Goal: Task Accomplishment & Management: Manage account settings

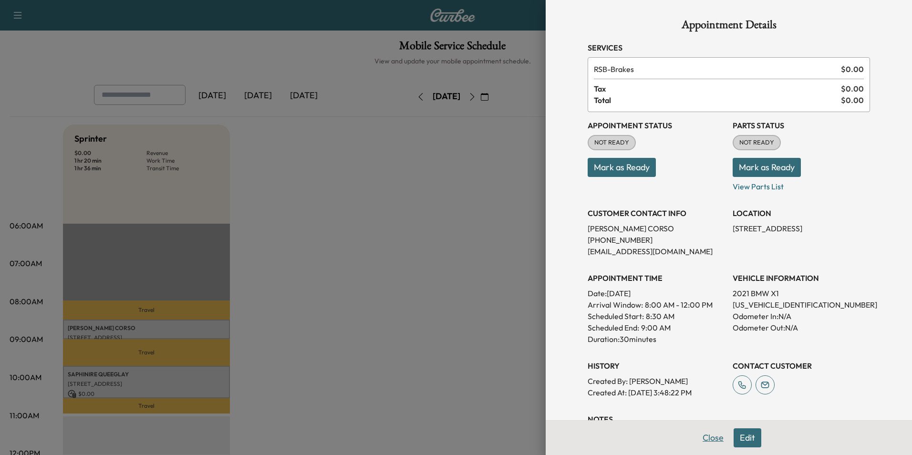
click at [704, 437] on button "Close" at bounding box center [712, 437] width 33 height 19
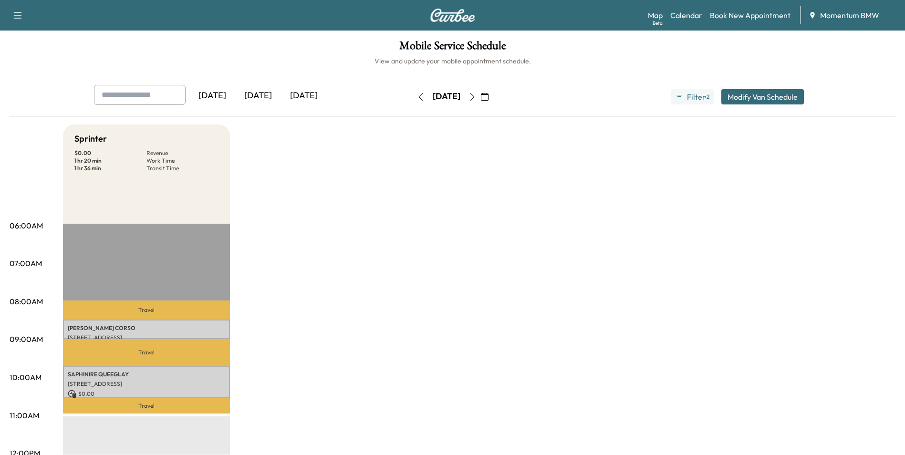
click at [488, 97] on icon "button" at bounding box center [485, 97] width 8 height 8
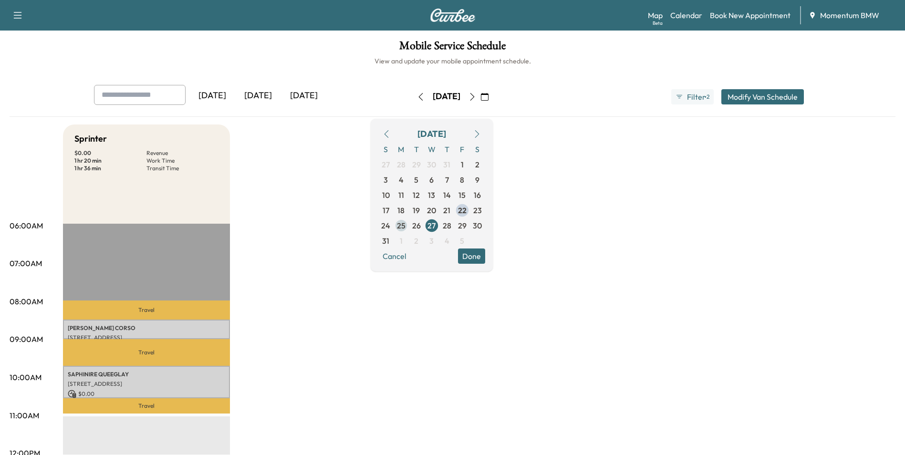
click at [405, 225] on span "25" at bounding box center [401, 225] width 9 height 11
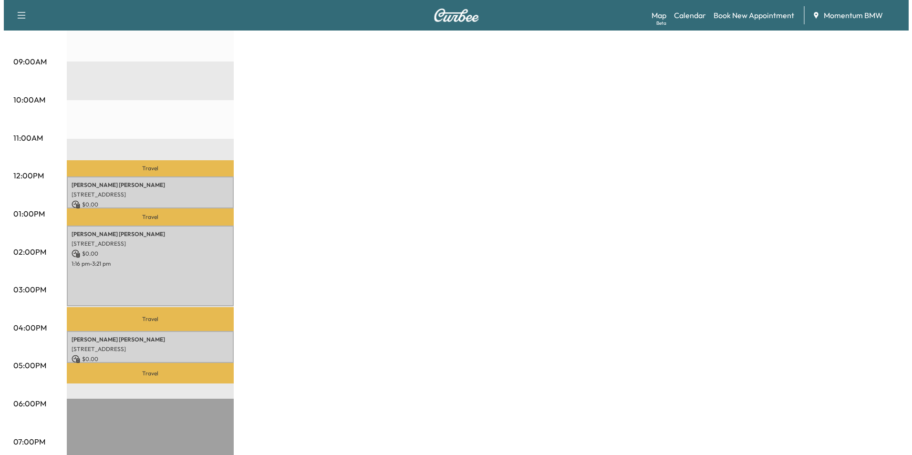
scroll to position [286, 0]
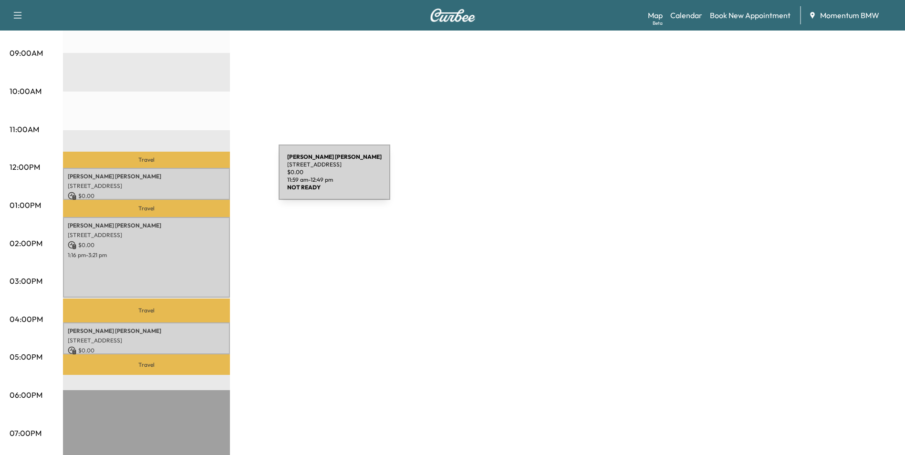
click at [207, 178] on div "[PERSON_NAME] [STREET_ADDRESS] $ 0.00 11:59 am - 12:49 pm" at bounding box center [146, 184] width 167 height 32
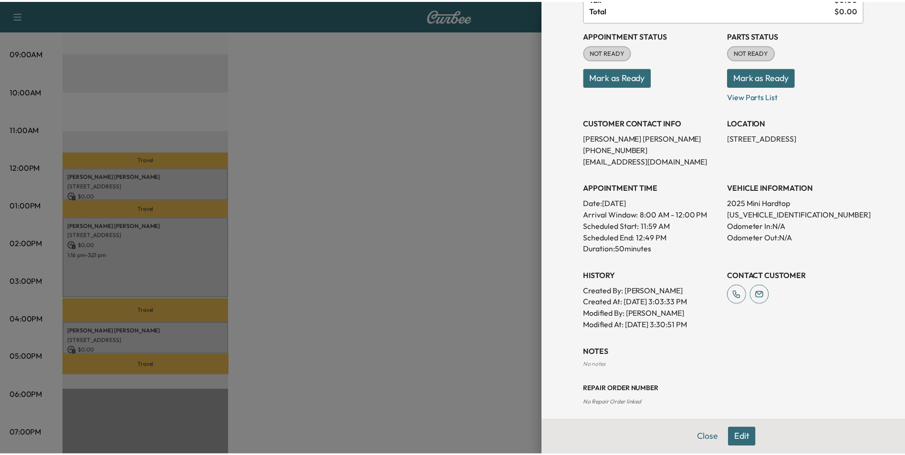
scroll to position [96, 0]
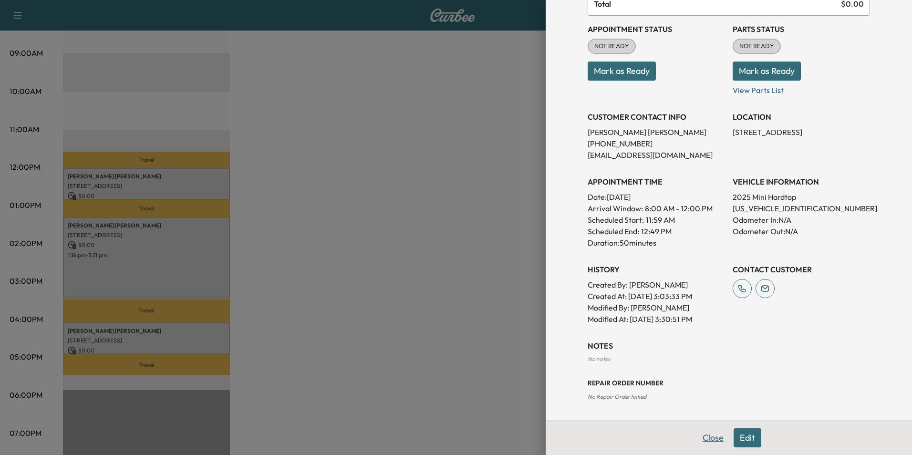
click at [709, 437] on button "Close" at bounding box center [712, 437] width 33 height 19
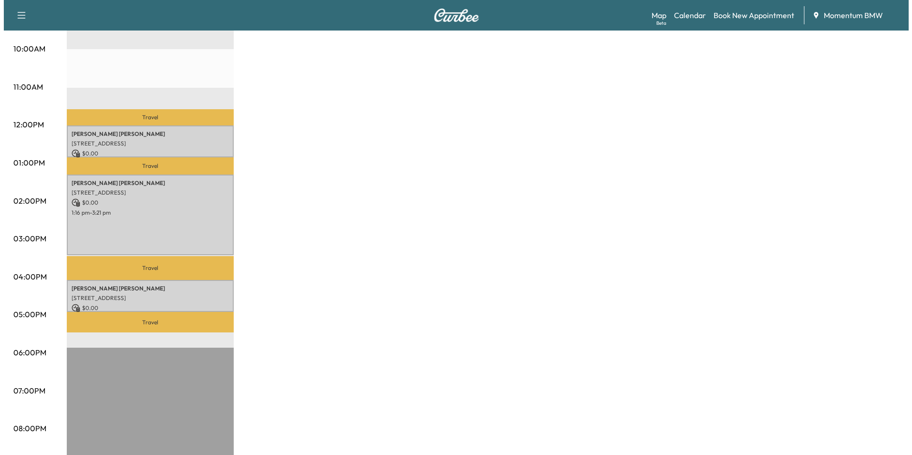
scroll to position [334, 0]
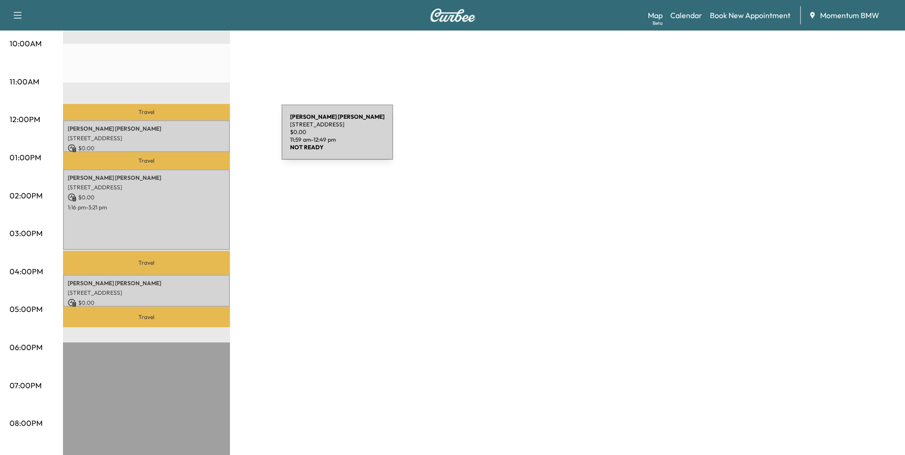
click at [210, 138] on p "[STREET_ADDRESS]" at bounding box center [146, 138] width 157 height 8
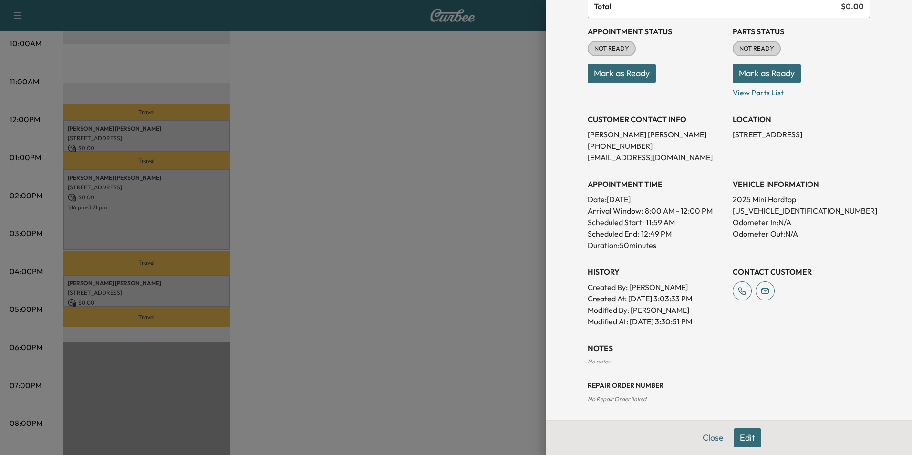
scroll to position [96, 0]
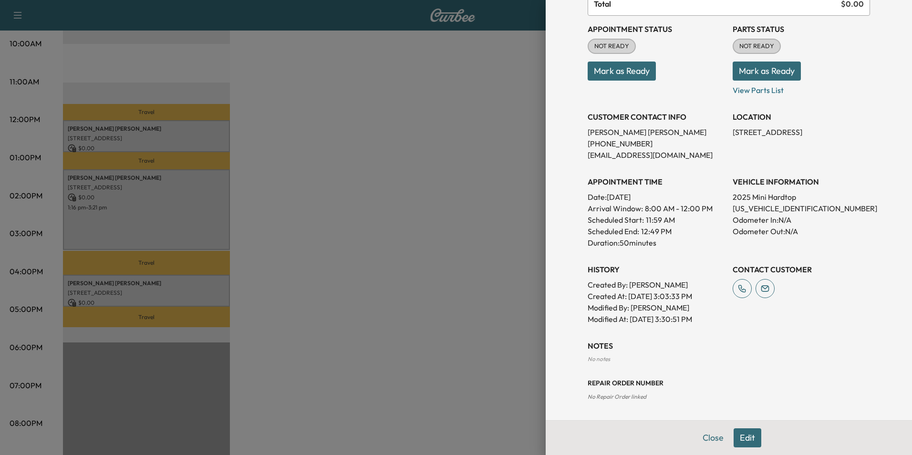
click at [742, 438] on button "Edit" at bounding box center [747, 437] width 28 height 19
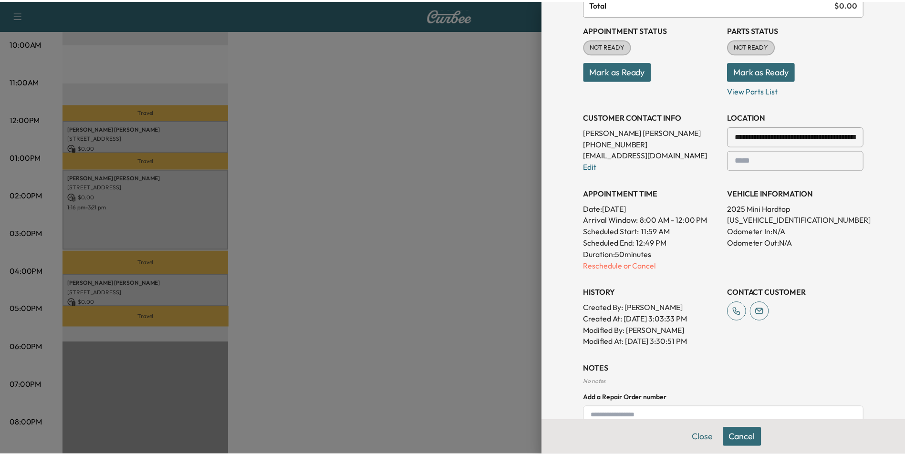
scroll to position [0, 0]
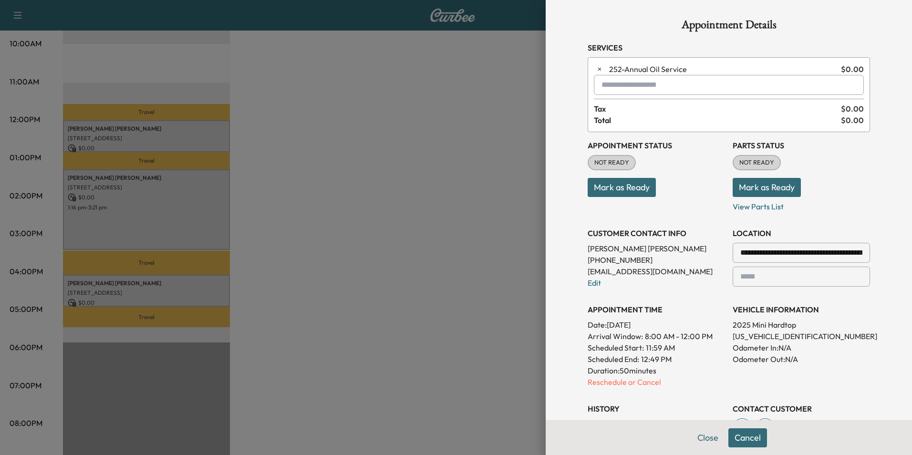
click at [693, 86] on input "text" at bounding box center [729, 85] width 270 height 20
click at [626, 113] on p "X3 - BMW X3-1" at bounding box center [695, 109] width 208 height 13
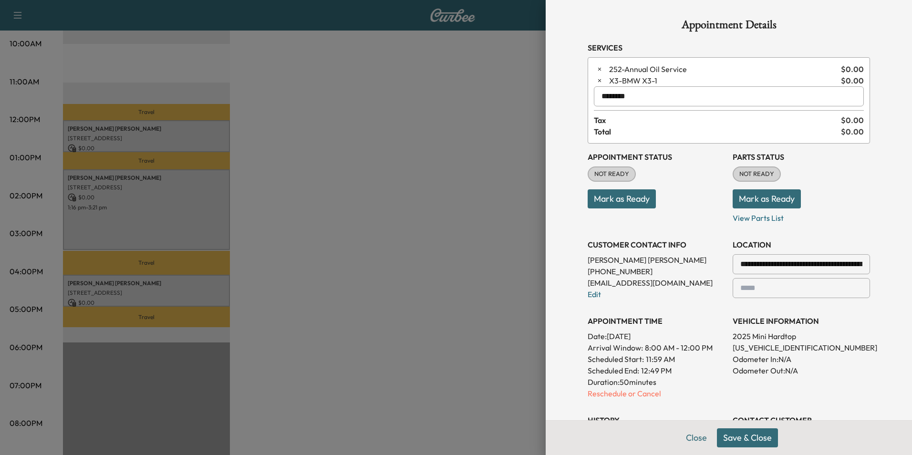
type input "********"
click at [739, 438] on button "Save & Close" at bounding box center [747, 437] width 61 height 19
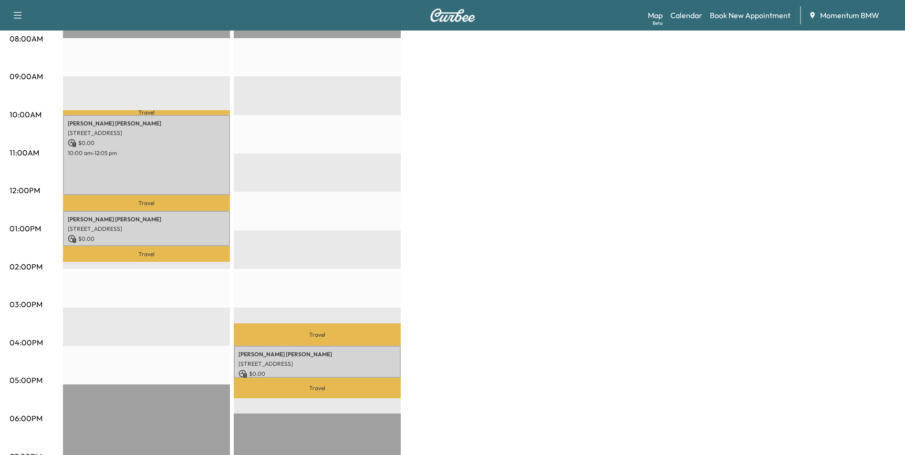
scroll to position [286, 0]
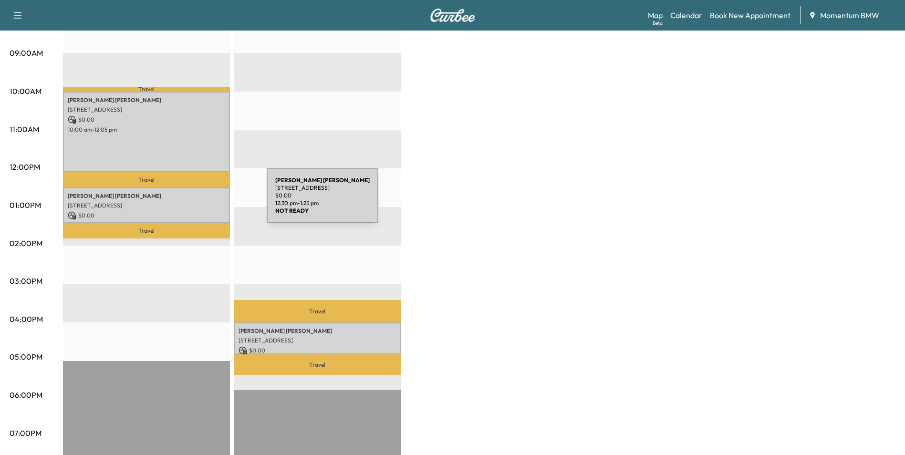
click at [195, 202] on p "[STREET_ADDRESS]" at bounding box center [146, 206] width 157 height 8
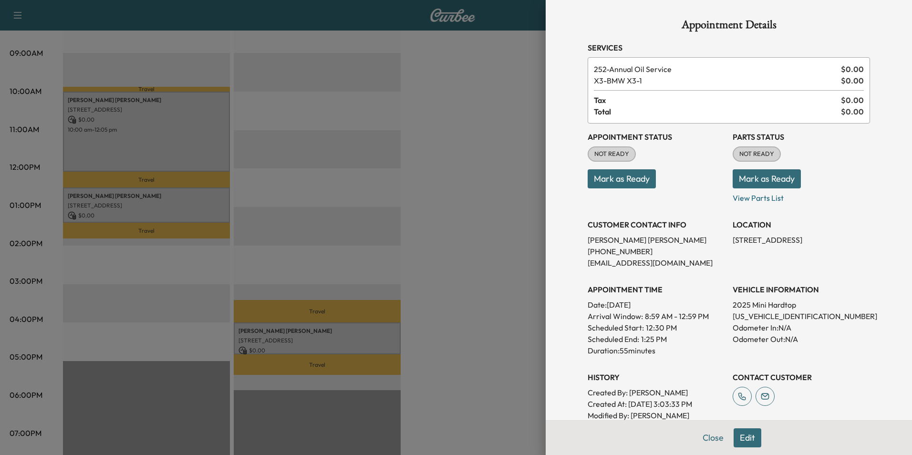
click at [737, 441] on button "Edit" at bounding box center [747, 437] width 28 height 19
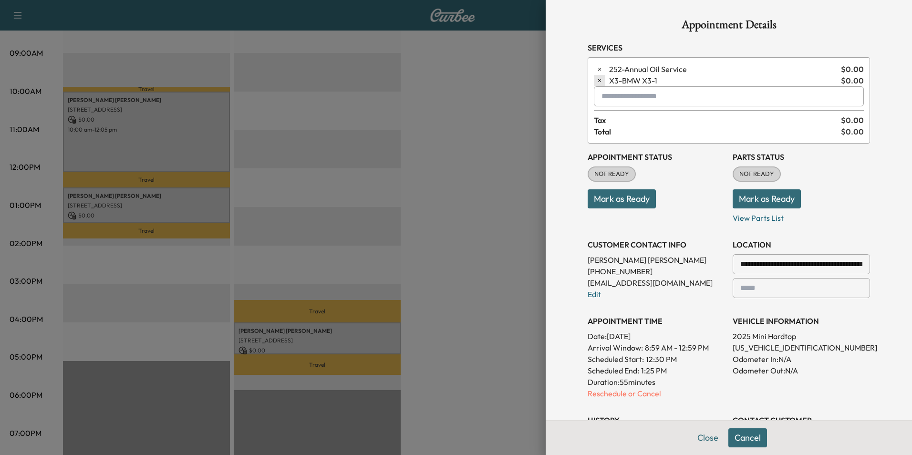
click at [594, 84] on button "button" at bounding box center [599, 80] width 11 height 11
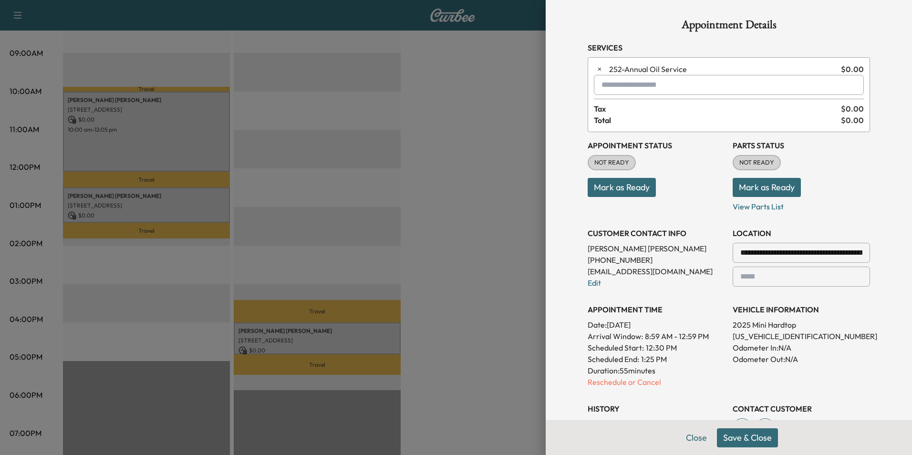
click at [729, 434] on button "Save & Close" at bounding box center [747, 437] width 61 height 19
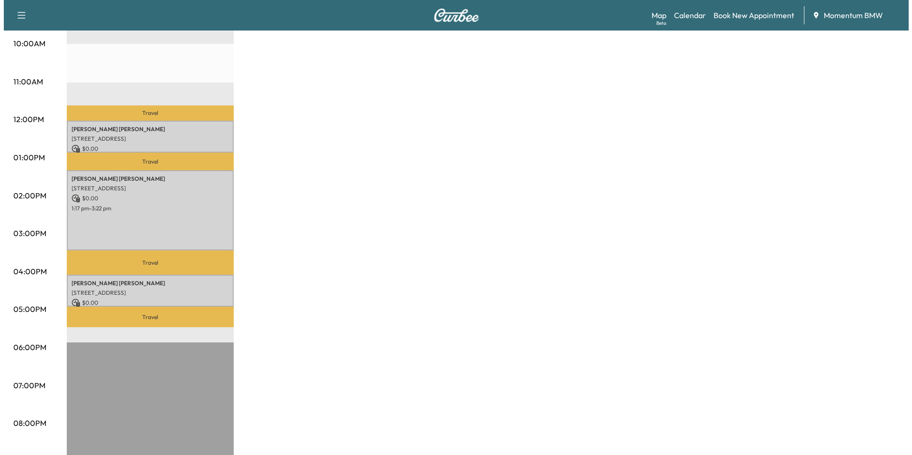
scroll to position [238, 0]
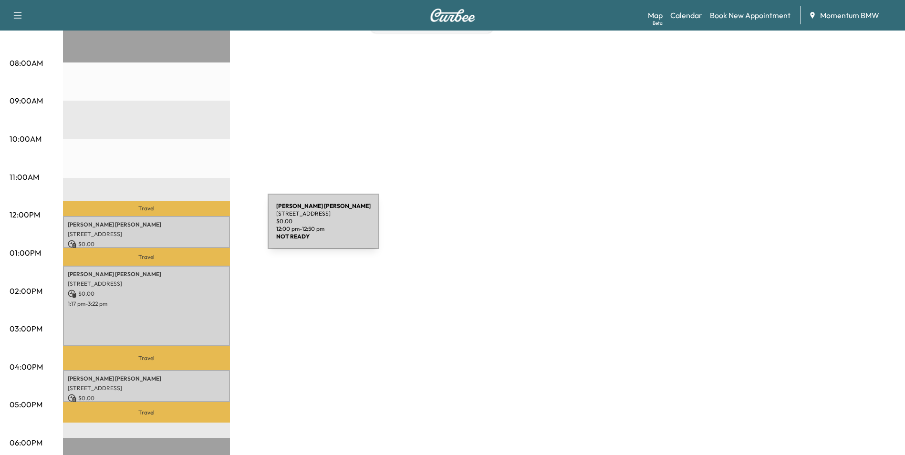
click at [196, 227] on div "[PERSON_NAME] [STREET_ADDRESS] $ 0.00 12:00 pm - 12:50 pm" at bounding box center [146, 232] width 167 height 32
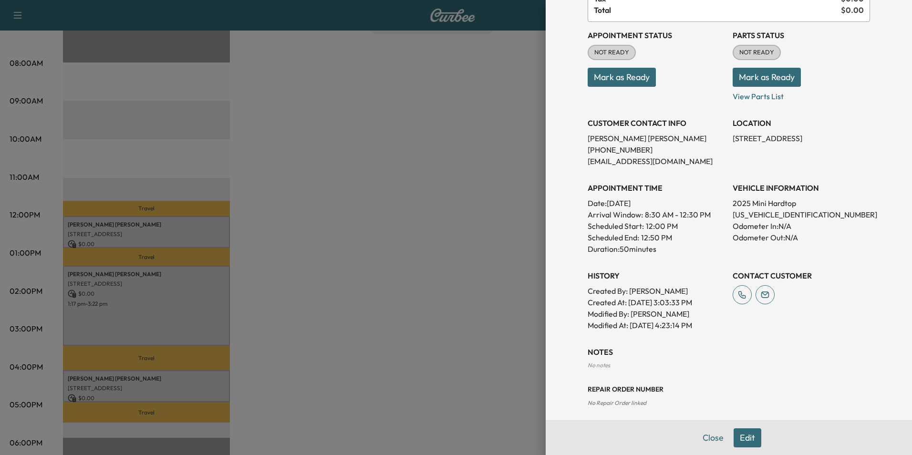
scroll to position [96, 0]
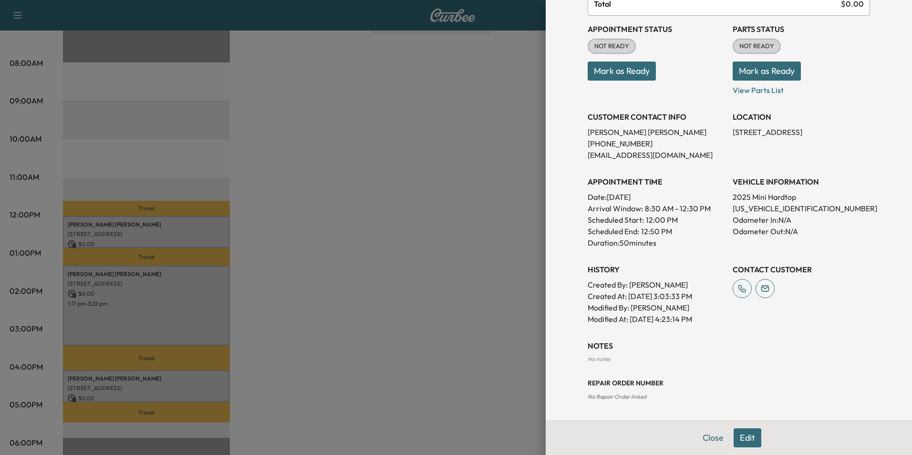
click at [610, 71] on button "Mark as Ready" at bounding box center [622, 71] width 68 height 19
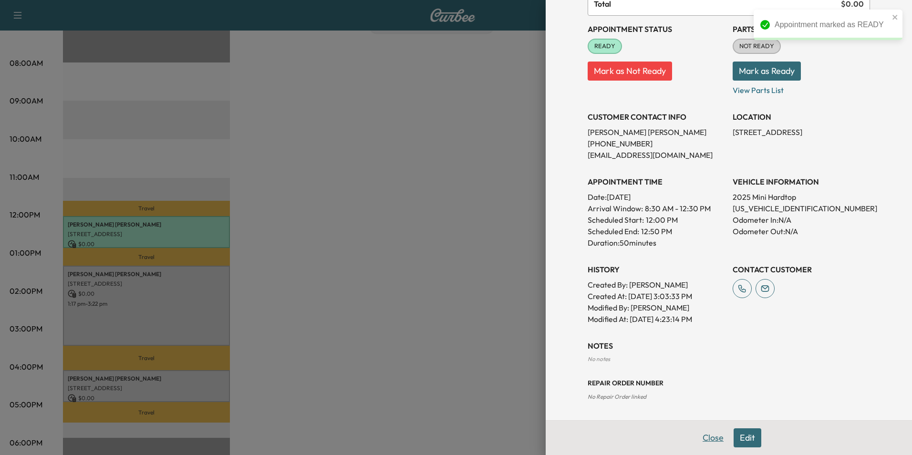
click at [708, 437] on button "Close" at bounding box center [712, 437] width 33 height 19
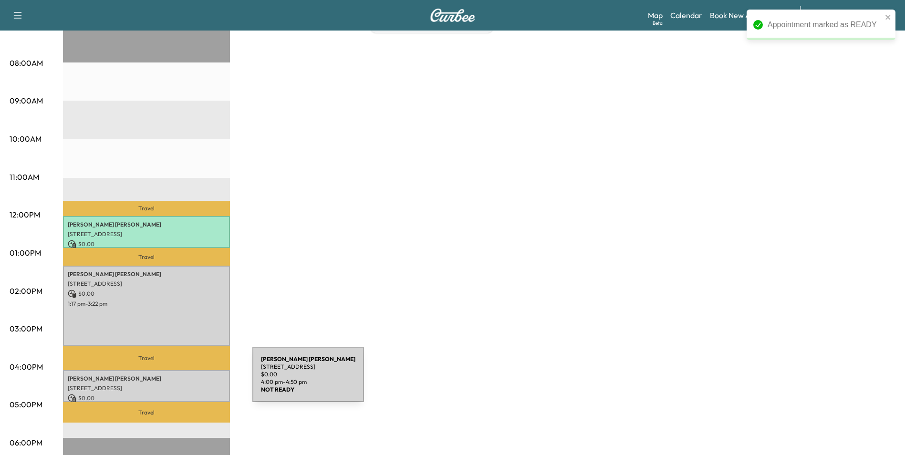
click at [181, 384] on p "[STREET_ADDRESS]" at bounding box center [146, 388] width 157 height 8
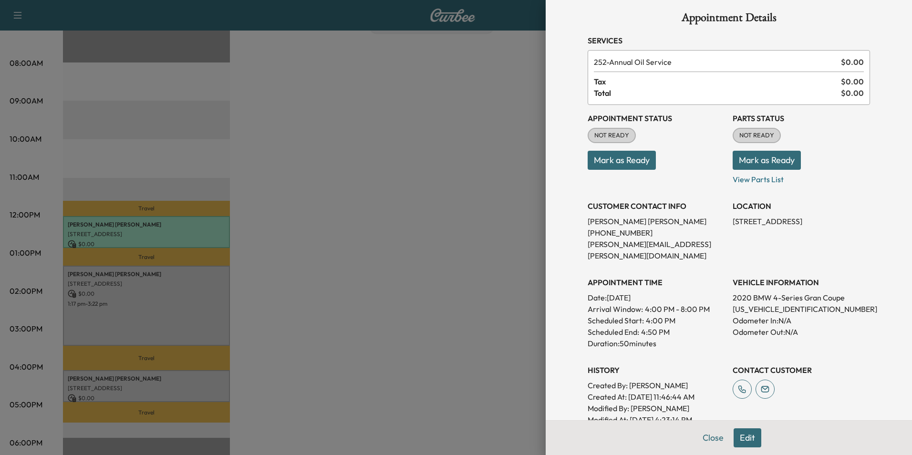
scroll to position [0, 0]
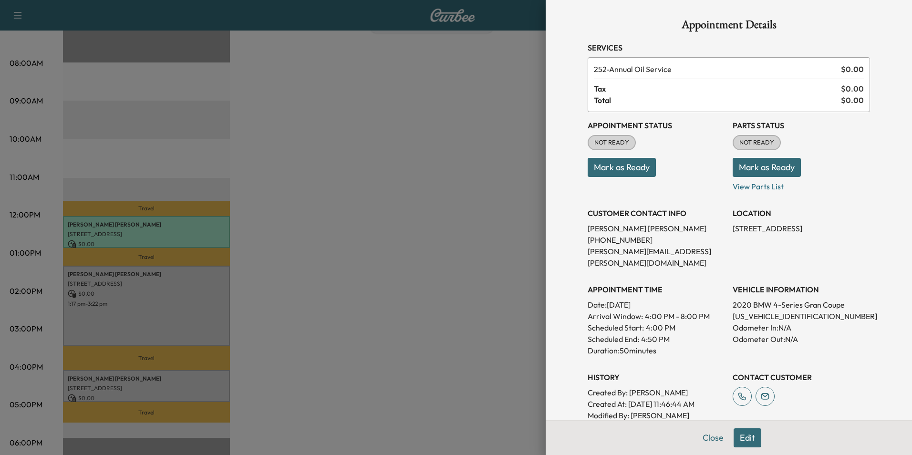
click at [622, 169] on button "Mark as Ready" at bounding box center [622, 167] width 68 height 19
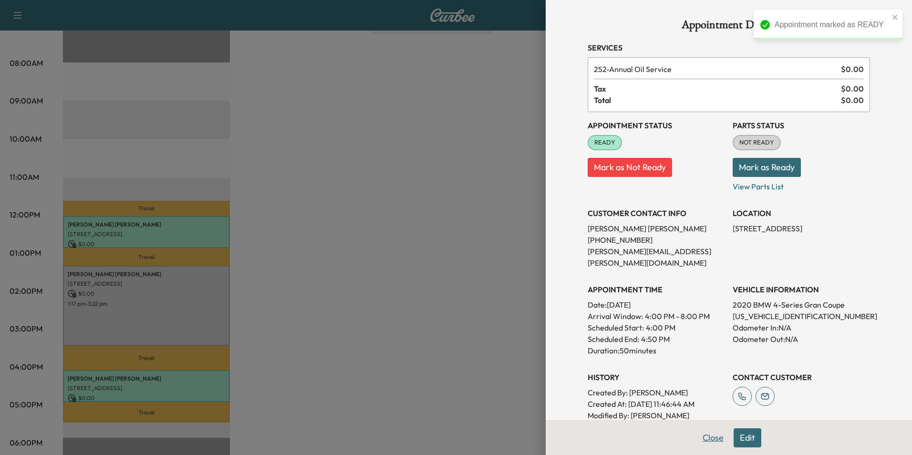
click at [699, 436] on button "Close" at bounding box center [712, 437] width 33 height 19
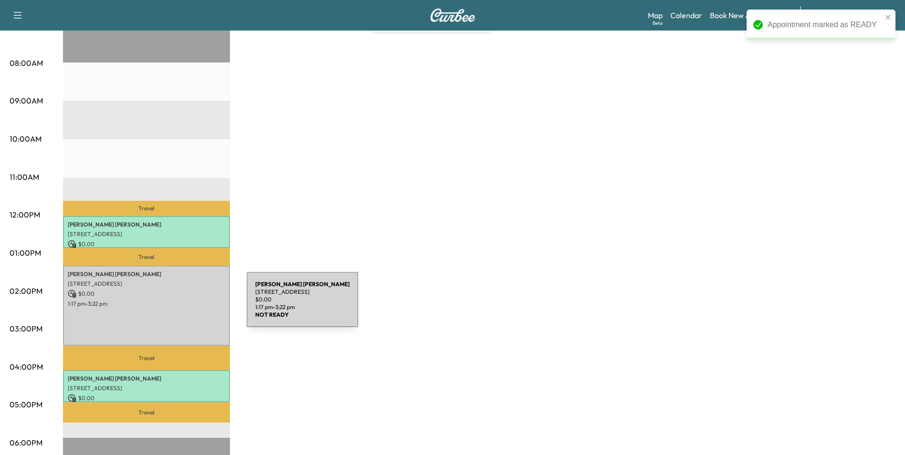
click at [175, 305] on div "[PERSON_NAME] [STREET_ADDRESS][PERSON_NAME] $ 0.00 1:17 pm - 3:22 pm" at bounding box center [146, 306] width 167 height 80
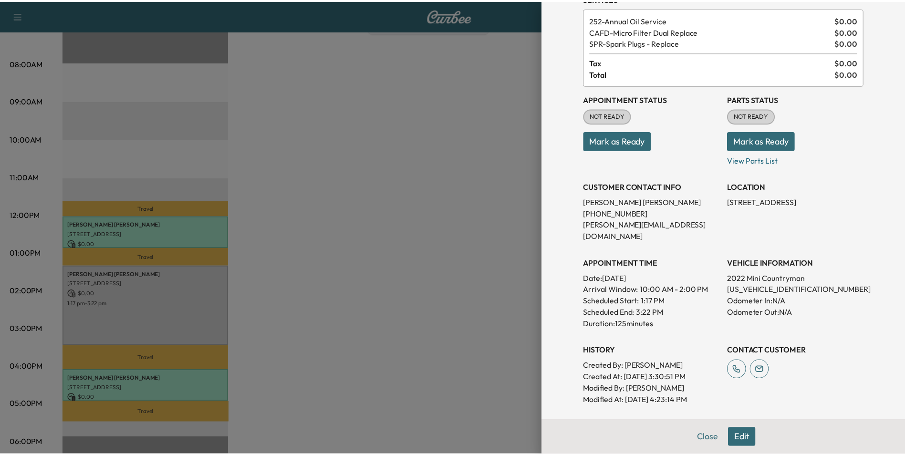
scroll to position [119, 0]
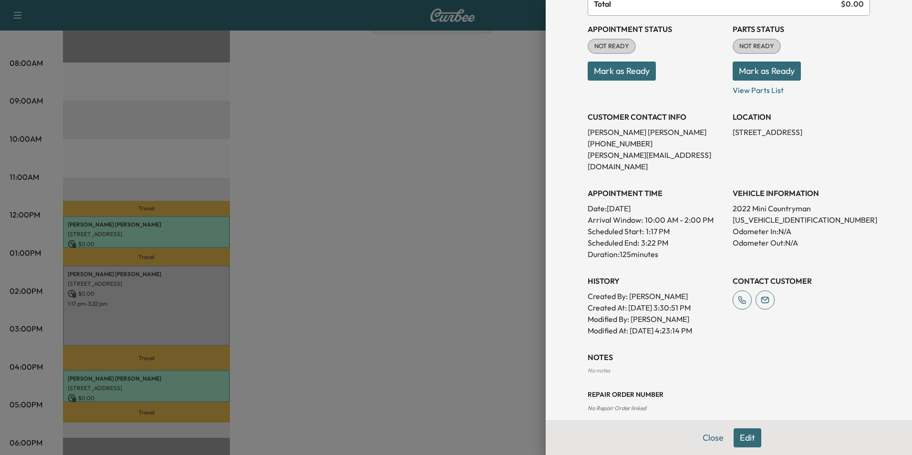
click at [636, 73] on button "Mark as Ready" at bounding box center [622, 71] width 68 height 19
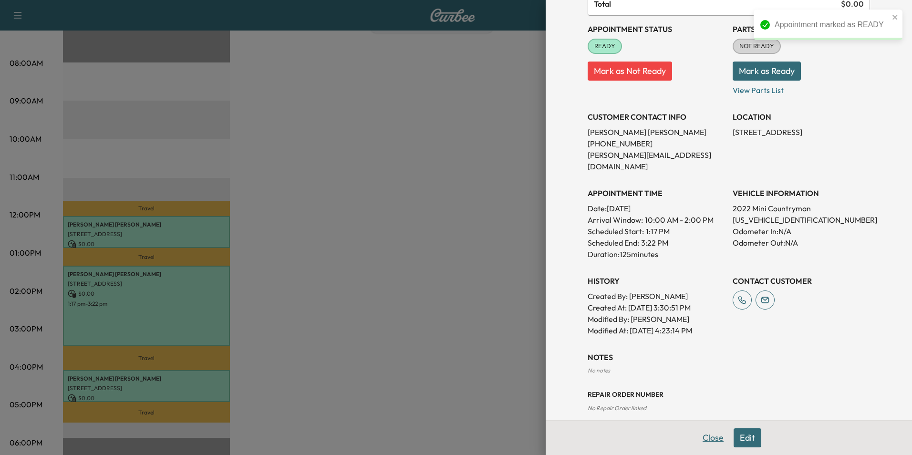
click at [709, 440] on button "Close" at bounding box center [712, 437] width 33 height 19
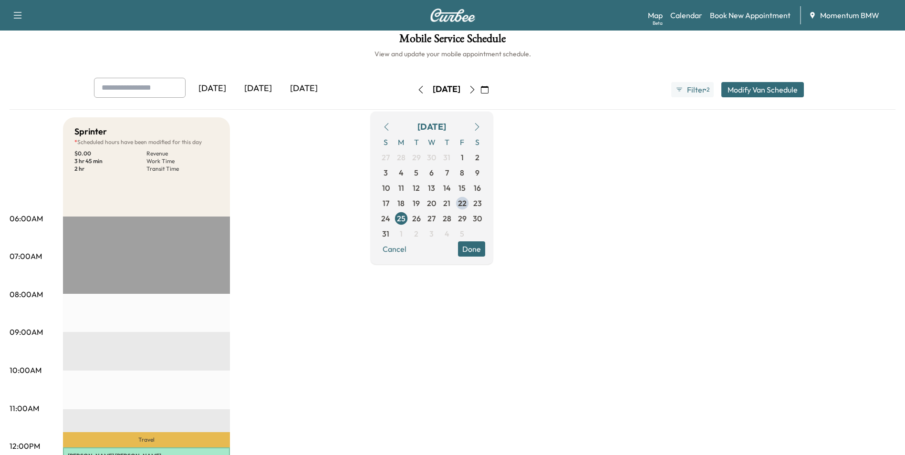
scroll to position [0, 0]
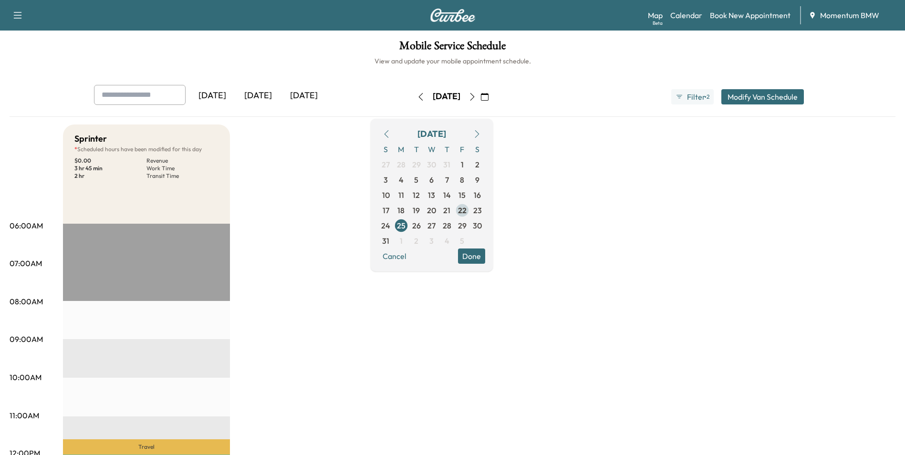
click at [466, 207] on span "22" at bounding box center [462, 210] width 9 height 11
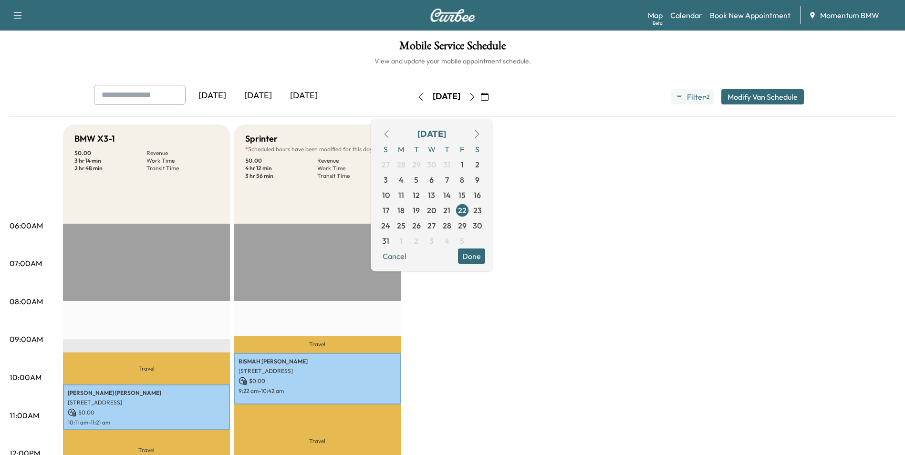
click at [485, 262] on button "Done" at bounding box center [471, 255] width 27 height 15
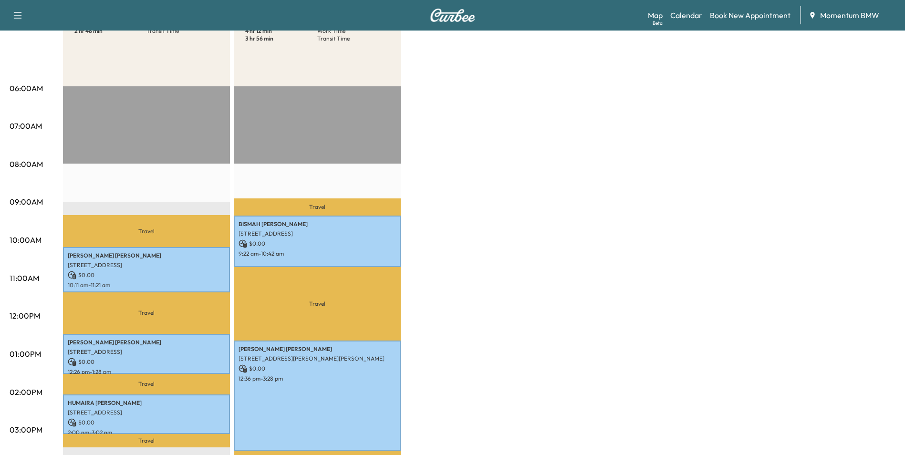
scroll to position [191, 0]
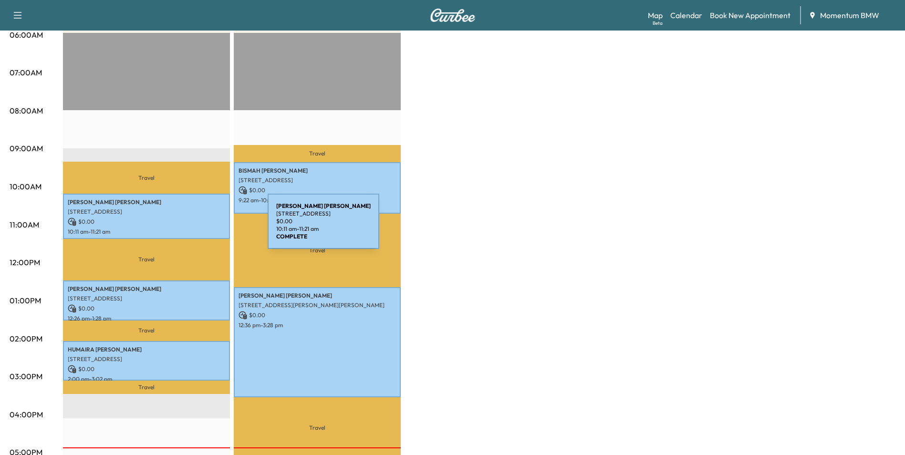
click at [196, 228] on p "10:11 am - 11:21 am" at bounding box center [146, 232] width 157 height 8
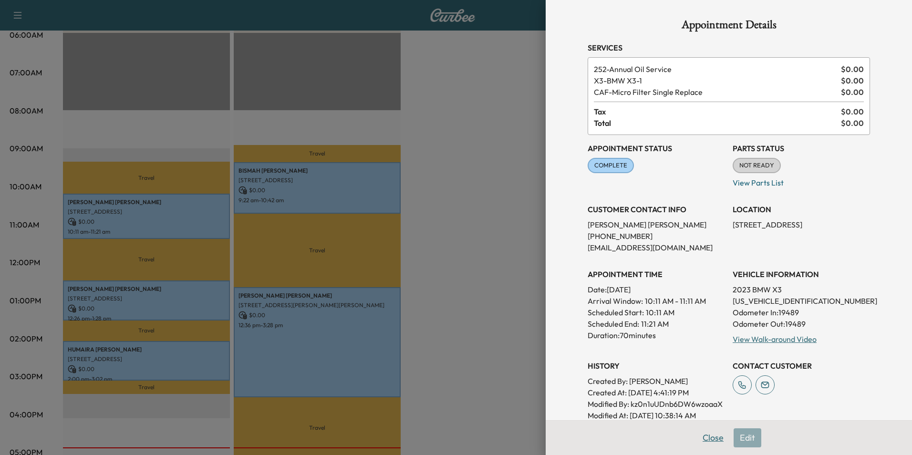
click at [712, 439] on button "Close" at bounding box center [712, 437] width 33 height 19
